Goal: Check status: Check status

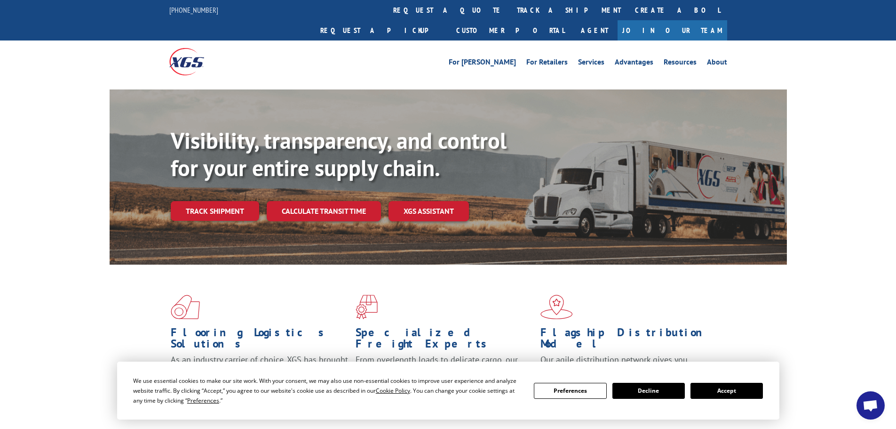
click at [510, 10] on link "track a shipment" at bounding box center [569, 10] width 118 height 20
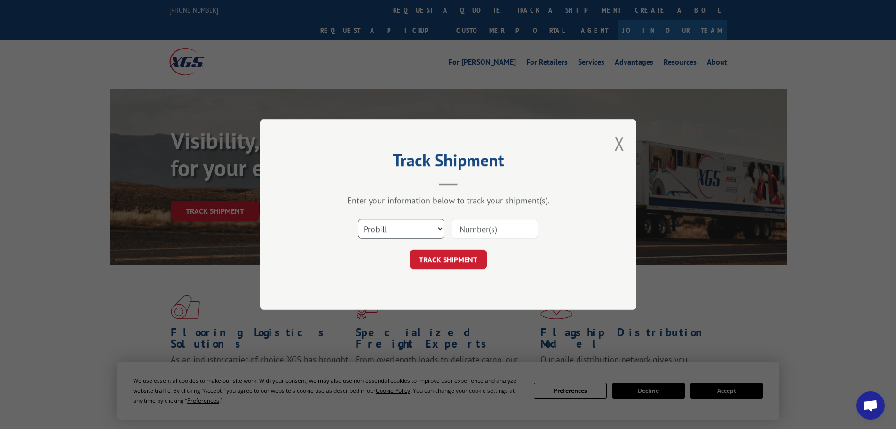
click at [407, 232] on select "Select category... Probill BOL PO" at bounding box center [401, 229] width 87 height 20
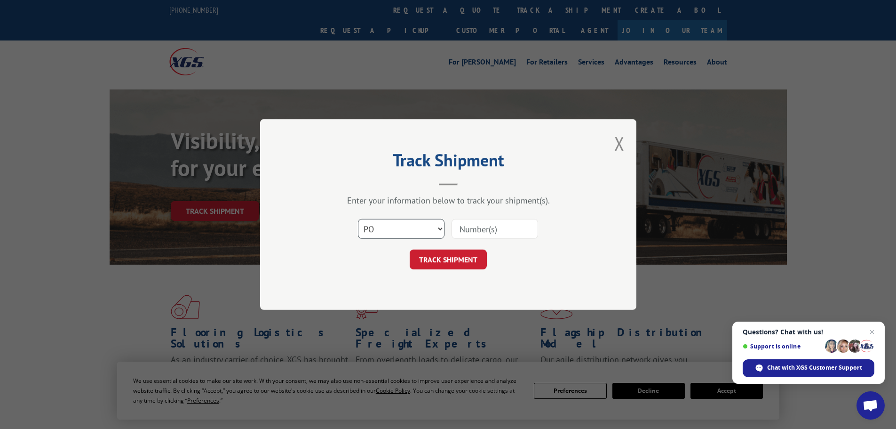
click at [358, 219] on select "Select category... Probill BOL PO" at bounding box center [401, 229] width 87 height 20
click at [395, 231] on select "Select category... Probill BOL PO" at bounding box center [401, 229] width 87 height 20
select select "bol"
click at [358, 219] on select "Select category... Probill BOL PO" at bounding box center [401, 229] width 87 height 20
click at [464, 232] on input at bounding box center [495, 229] width 87 height 20
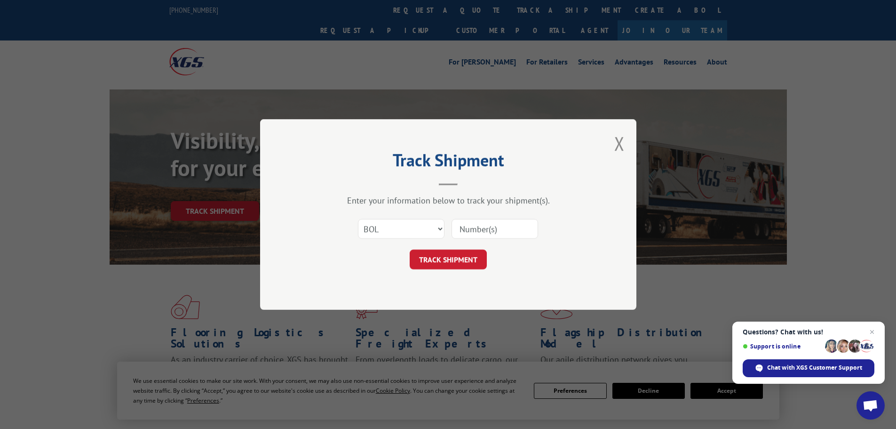
paste input "7041849"
type input "7041849"
click button "TRACK SHIPMENT" at bounding box center [448, 259] width 77 height 20
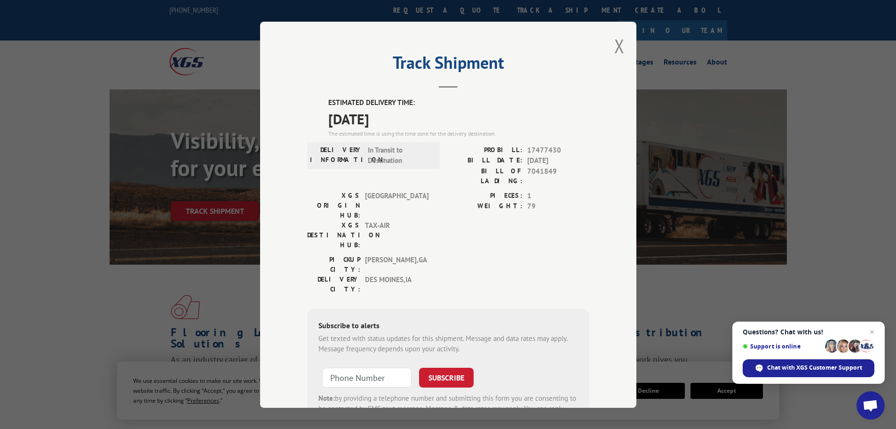
click at [615, 52] on button "Close modal" at bounding box center [620, 45] width 10 height 25
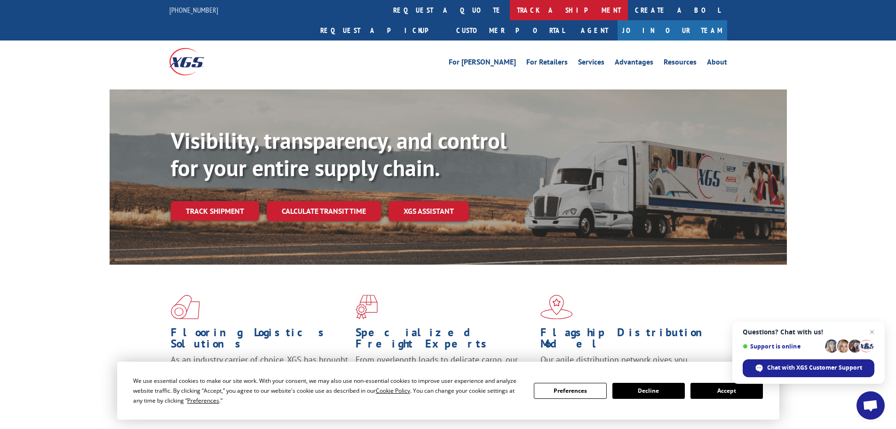
click at [510, 10] on link "track a shipment" at bounding box center [569, 10] width 118 height 20
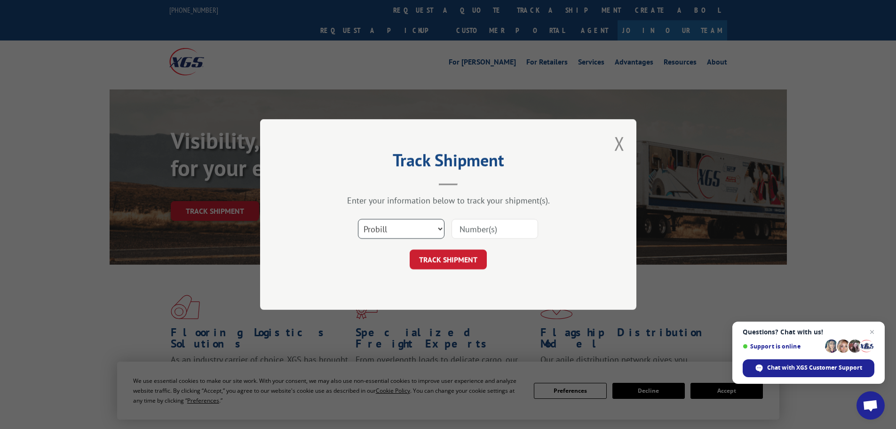
drag, startPoint x: 441, startPoint y: 223, endPoint x: 433, endPoint y: 238, distance: 16.8
click at [441, 223] on select "Select category... Probill BOL PO" at bounding box center [401, 229] width 87 height 20
select select "bol"
click at [358, 219] on select "Select category... Probill BOL PO" at bounding box center [401, 229] width 87 height 20
click at [480, 232] on input at bounding box center [495, 229] width 87 height 20
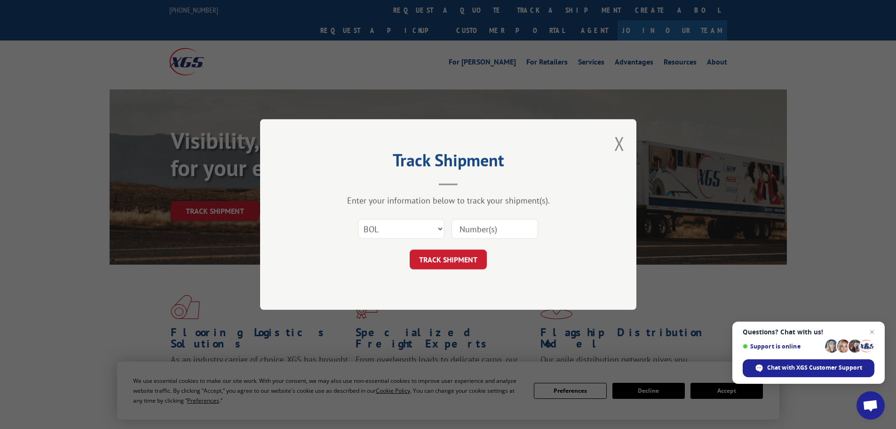
paste input "7046231"
type input "7046231"
click at [456, 263] on button "TRACK SHIPMENT" at bounding box center [448, 259] width 77 height 20
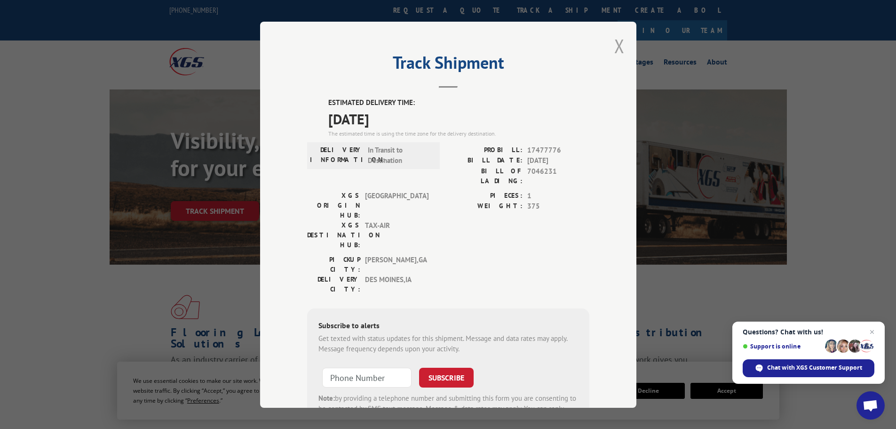
click at [615, 55] on button "Close modal" at bounding box center [620, 45] width 10 height 25
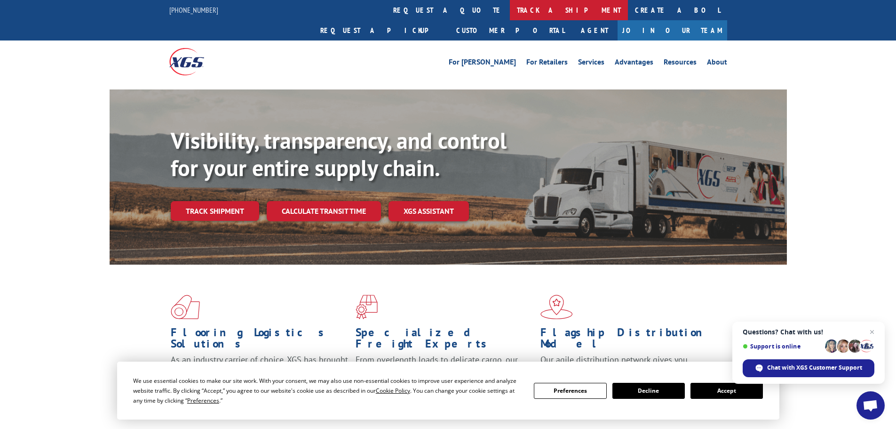
click at [510, 12] on link "track a shipment" at bounding box center [569, 10] width 118 height 20
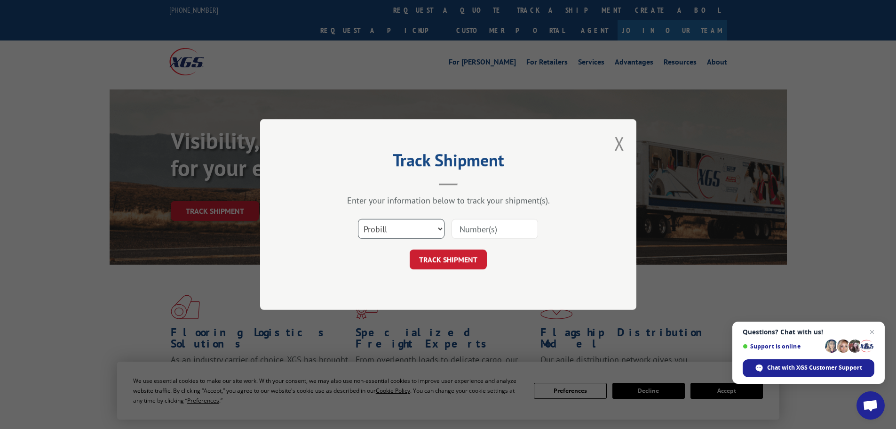
click at [425, 234] on select "Select category... Probill BOL PO" at bounding box center [401, 229] width 87 height 20
select select "bol"
click at [358, 219] on select "Select category... Probill BOL PO" at bounding box center [401, 229] width 87 height 20
click at [471, 231] on input at bounding box center [495, 229] width 87 height 20
paste input "5499638"
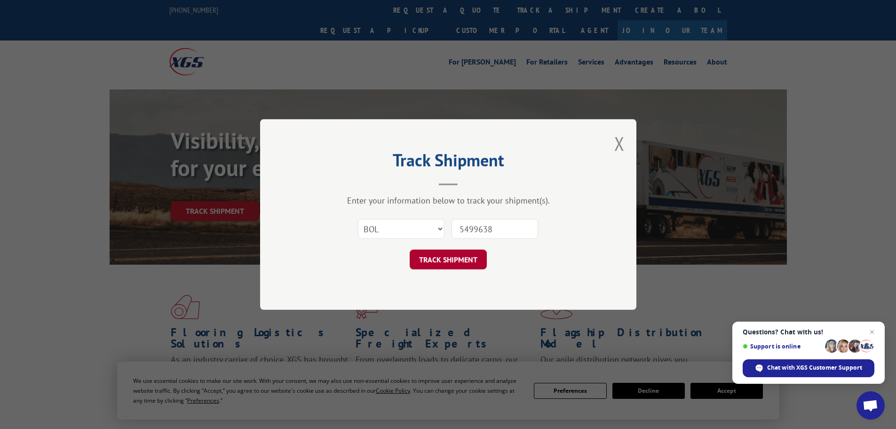
type input "5499638"
click at [436, 252] on button "TRACK SHIPMENT" at bounding box center [448, 259] width 77 height 20
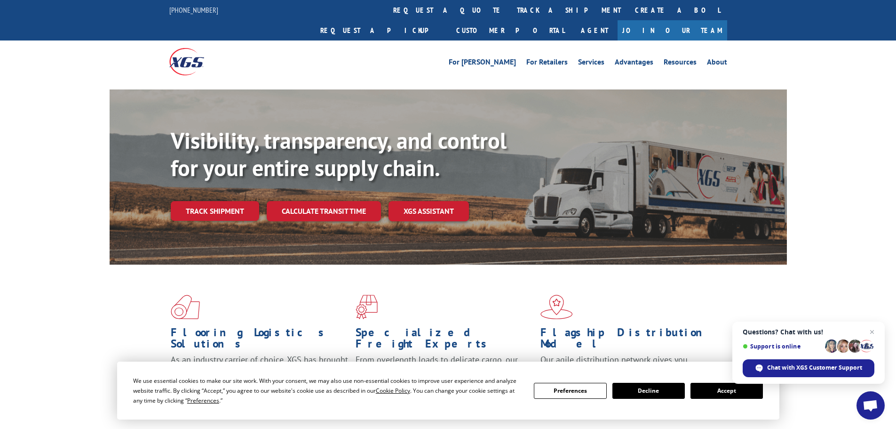
drag, startPoint x: 413, startPoint y: 14, endPoint x: 413, endPoint y: 20, distance: 6.1
click at [510, 14] on link "track a shipment" at bounding box center [569, 10] width 118 height 20
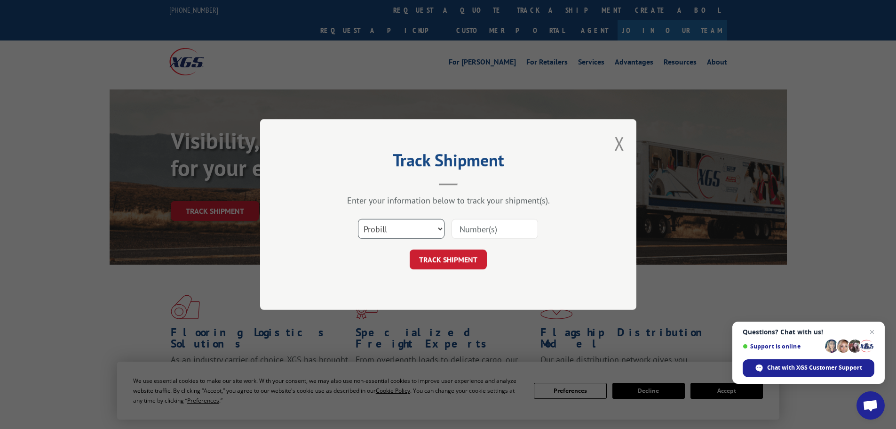
click at [399, 235] on select "Select category... Probill BOL PO" at bounding box center [401, 229] width 87 height 20
select select "bol"
click at [358, 219] on select "Select category... Probill BOL PO" at bounding box center [401, 229] width 87 height 20
click at [469, 233] on input at bounding box center [495, 229] width 87 height 20
paste input "7046231"
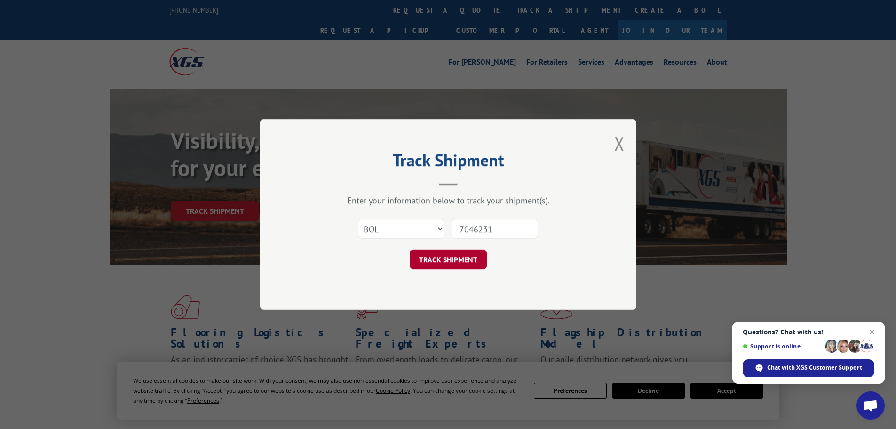
type input "7046231"
click at [467, 254] on button "TRACK SHIPMENT" at bounding box center [448, 259] width 77 height 20
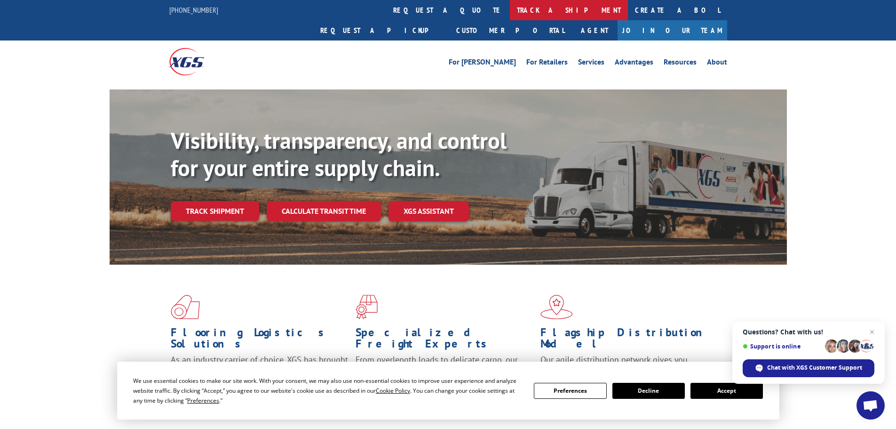
click at [510, 9] on link "track a shipment" at bounding box center [569, 10] width 118 height 20
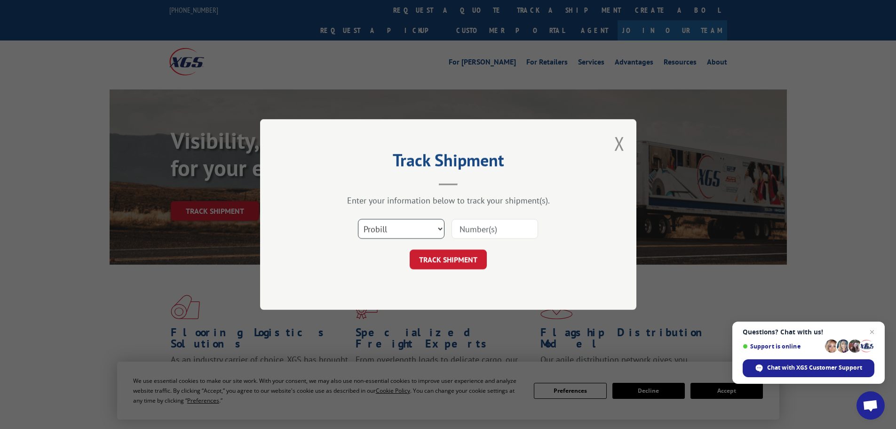
click at [399, 224] on select "Select category... Probill BOL PO" at bounding box center [401, 229] width 87 height 20
select select "bol"
click at [358, 219] on select "Select category... Probill BOL PO" at bounding box center [401, 229] width 87 height 20
click at [473, 228] on input at bounding box center [495, 229] width 87 height 20
paste input "7054874"
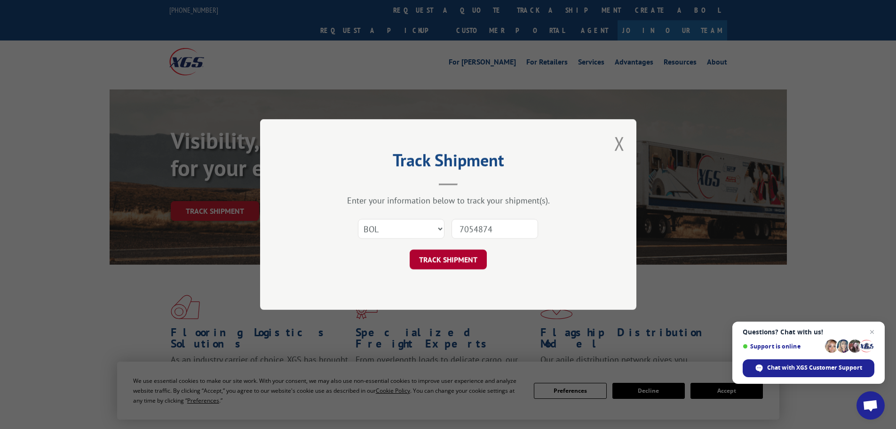
type input "7054874"
click at [467, 267] on button "TRACK SHIPMENT" at bounding box center [448, 259] width 77 height 20
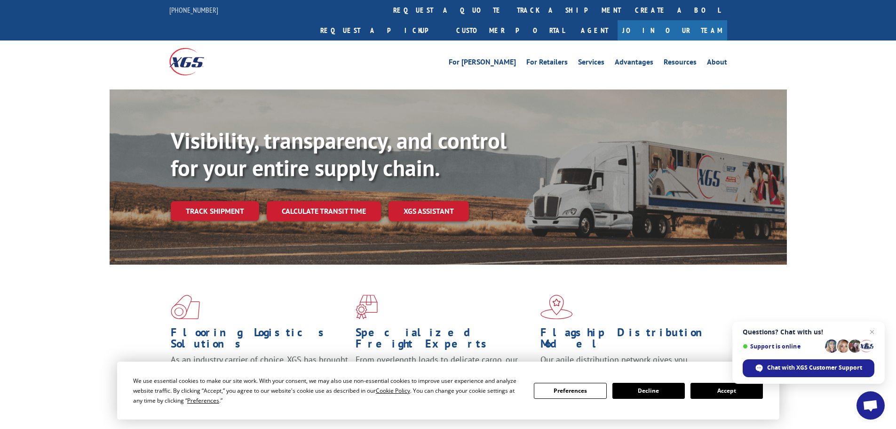
drag, startPoint x: 418, startPoint y: 11, endPoint x: 419, endPoint y: 18, distance: 7.1
click at [510, 11] on link "track a shipment" at bounding box center [569, 10] width 118 height 20
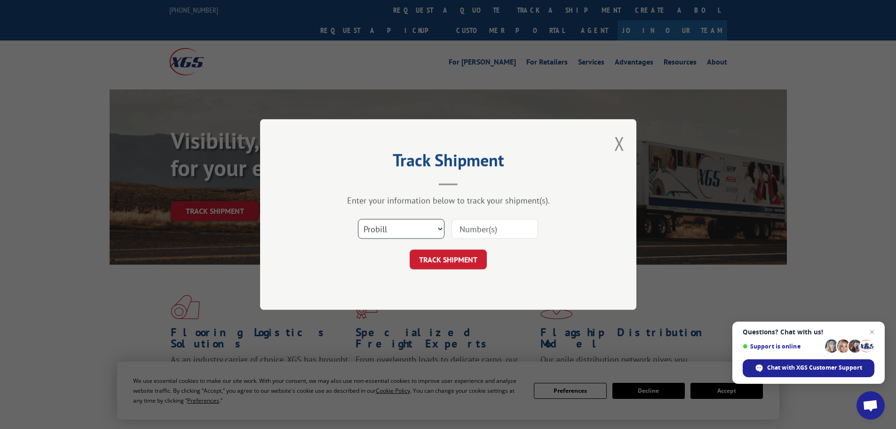
click at [440, 228] on select "Select category... Probill BOL PO" at bounding box center [401, 229] width 87 height 20
select select "bol"
click at [358, 219] on select "Select category... Probill BOL PO" at bounding box center [401, 229] width 87 height 20
click at [494, 228] on input at bounding box center [495, 229] width 87 height 20
paste input "7052556"
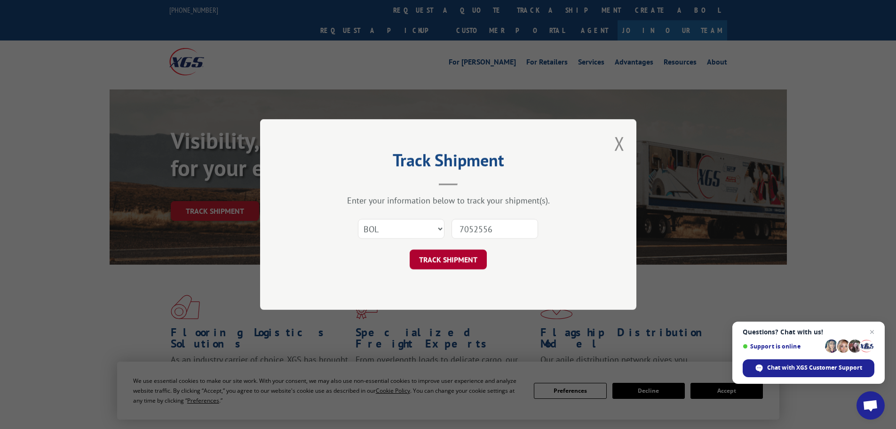
type input "7052556"
drag, startPoint x: 471, startPoint y: 254, endPoint x: 460, endPoint y: 251, distance: 11.5
click at [470, 254] on button "TRACK SHIPMENT" at bounding box center [448, 259] width 77 height 20
